Goal: Transaction & Acquisition: Purchase product/service

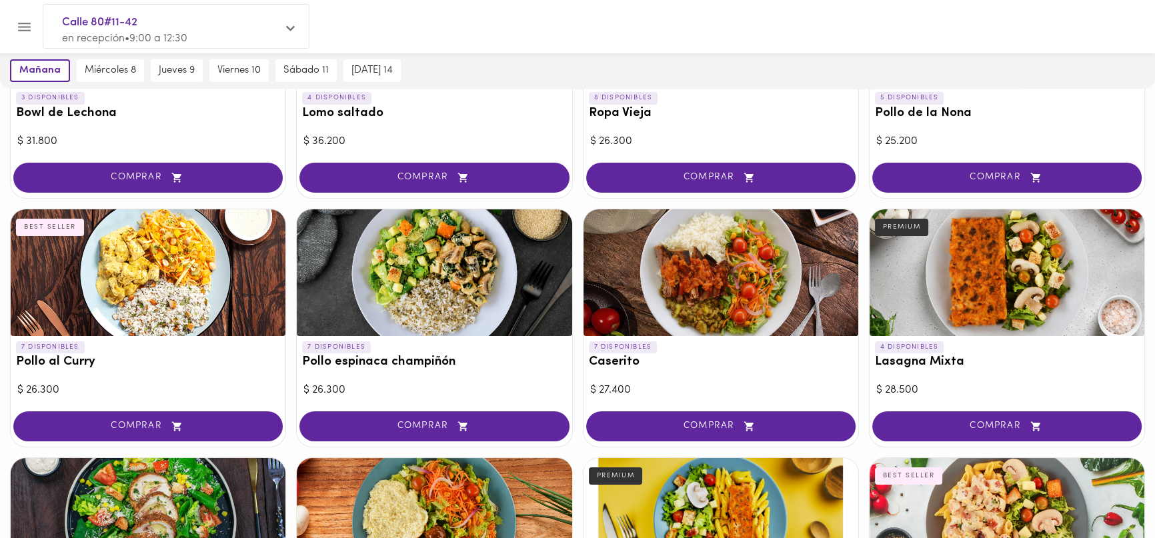
scroll to position [128, 0]
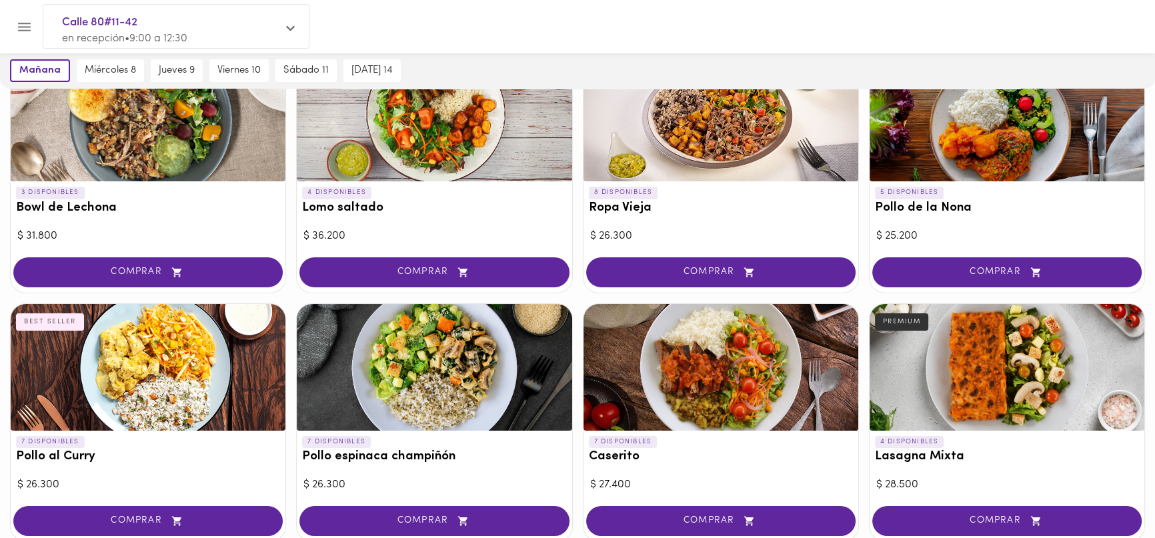
click at [943, 268] on span "COMPRAR" at bounding box center [1007, 272] width 236 height 11
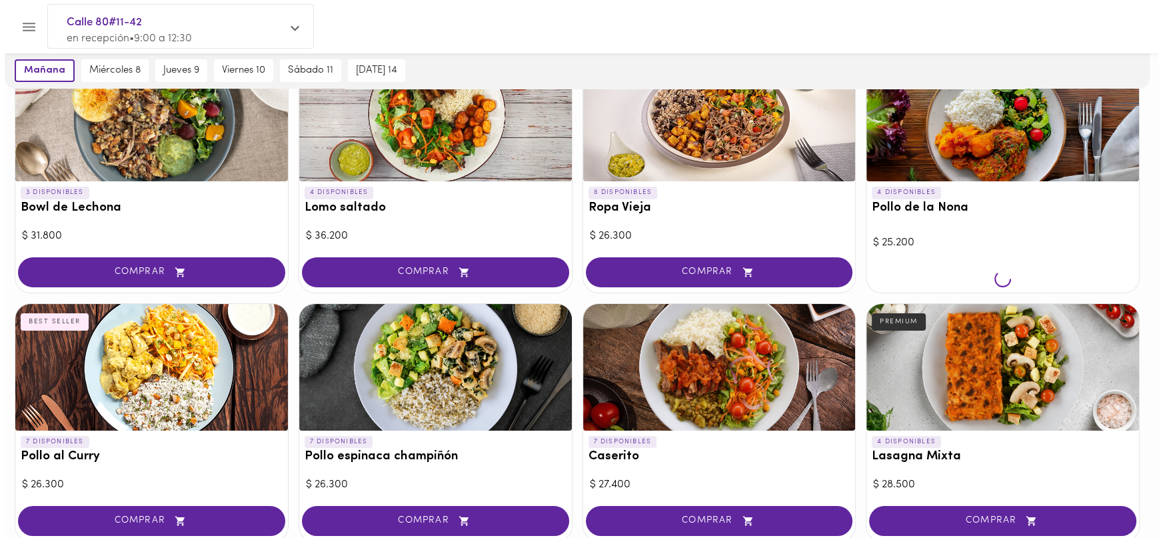
scroll to position [129, 0]
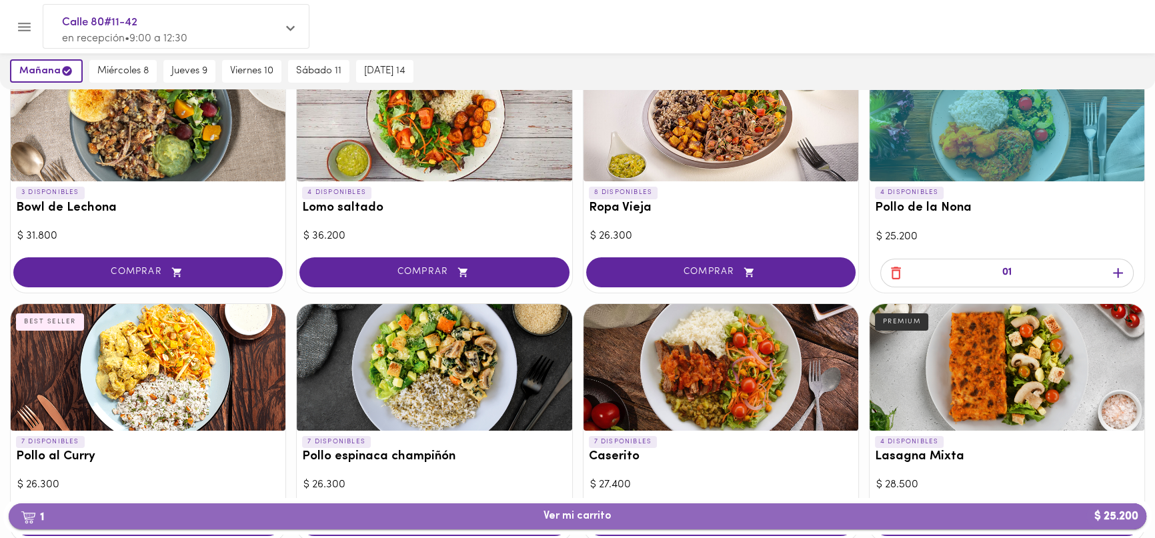
click at [572, 514] on span "1 Ver mi carrito $ 25.200" at bounding box center [577, 516] width 68 height 13
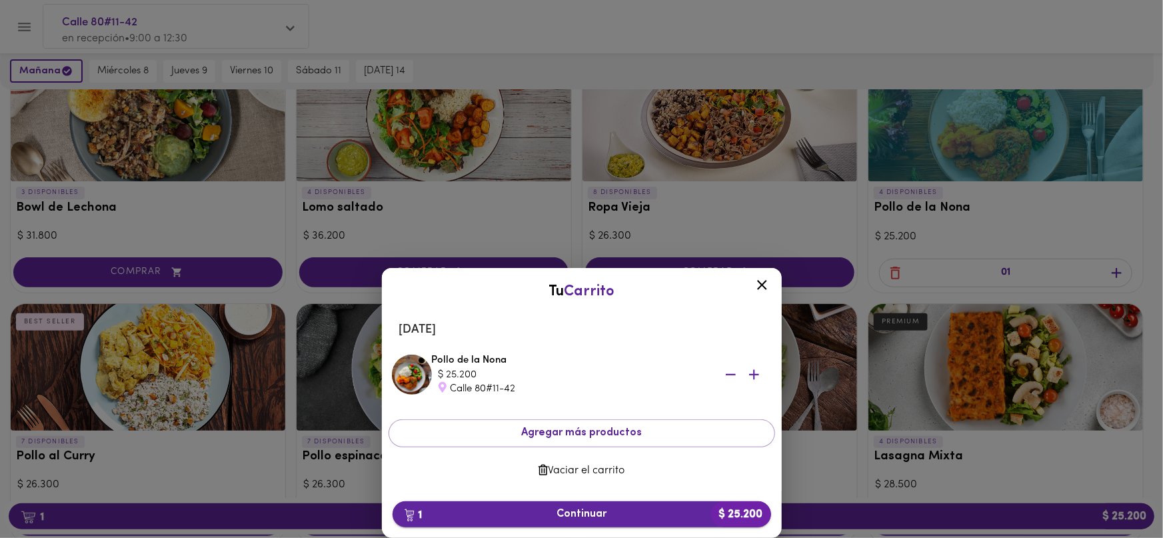
click at [575, 513] on span "1 Continuar $ 25.200" at bounding box center [581, 514] width 357 height 13
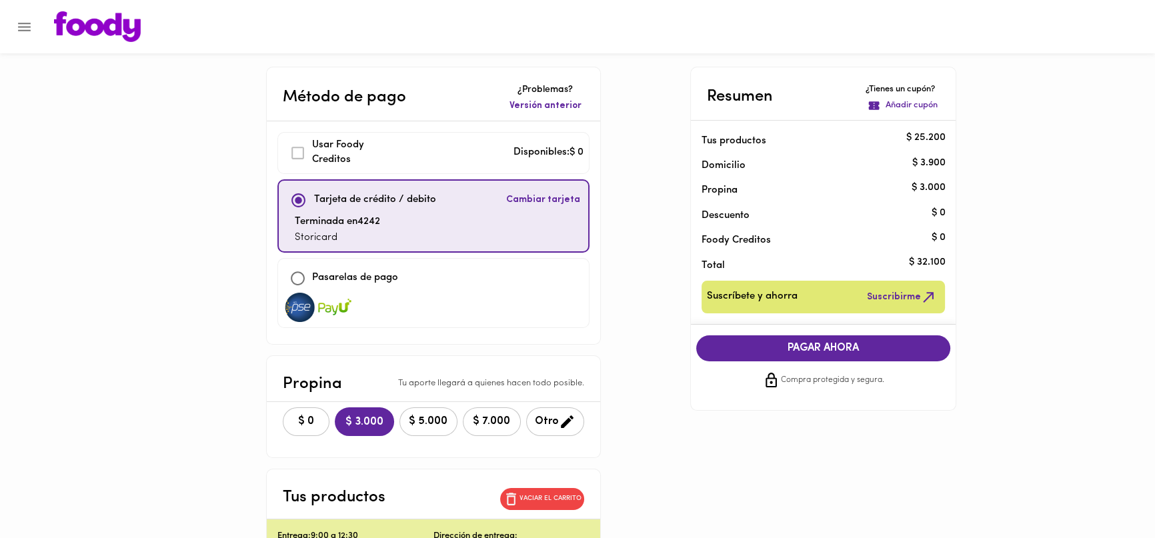
click at [291, 415] on span "$ 0" at bounding box center [305, 421] width 29 height 13
click at [879, 349] on span "PAGAR AHORA" at bounding box center [823, 348] width 228 height 13
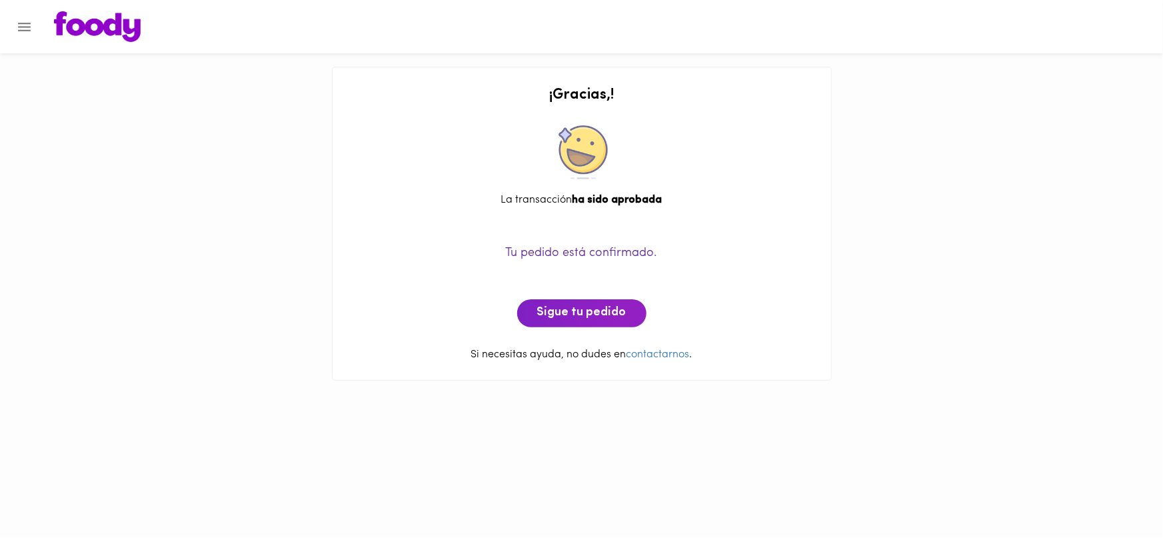
click at [560, 333] on div at bounding box center [582, 337] width 472 height 20
click at [567, 322] on button "Sigue tu pedido" at bounding box center [581, 313] width 129 height 28
